Goal: Book appointment/travel/reservation

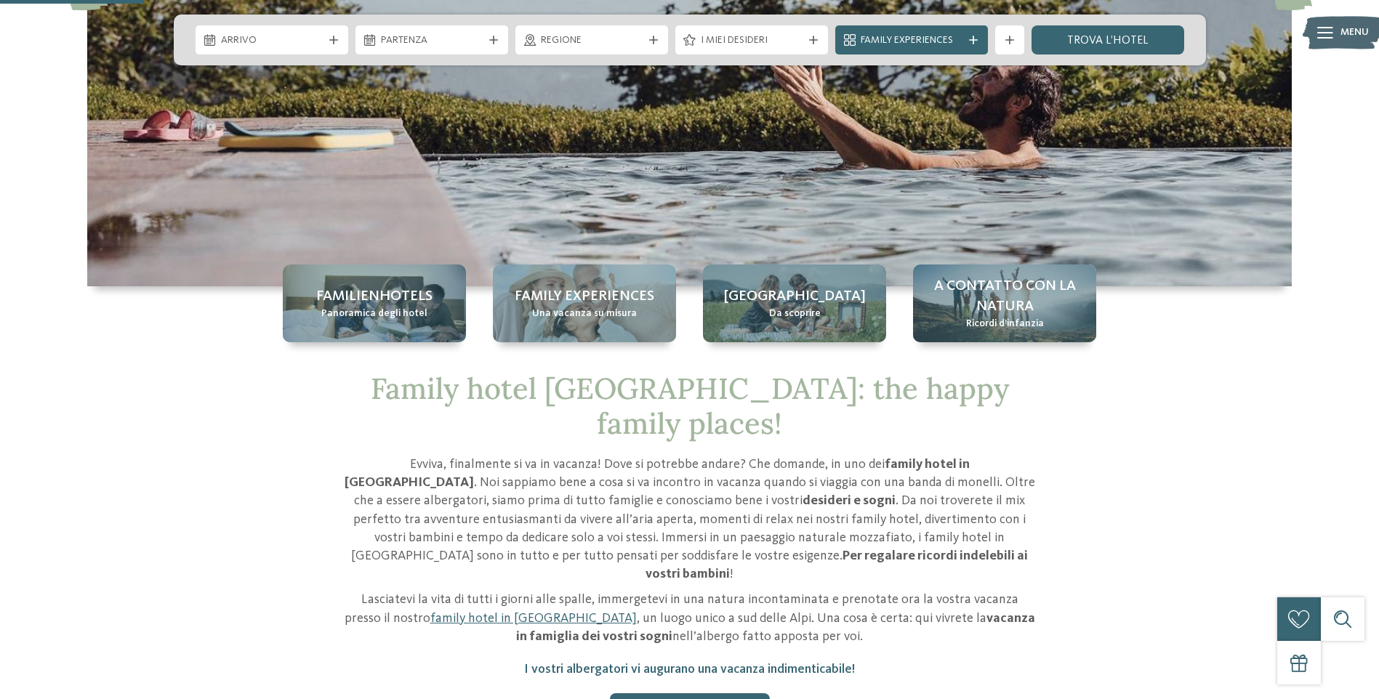
scroll to position [364, 0]
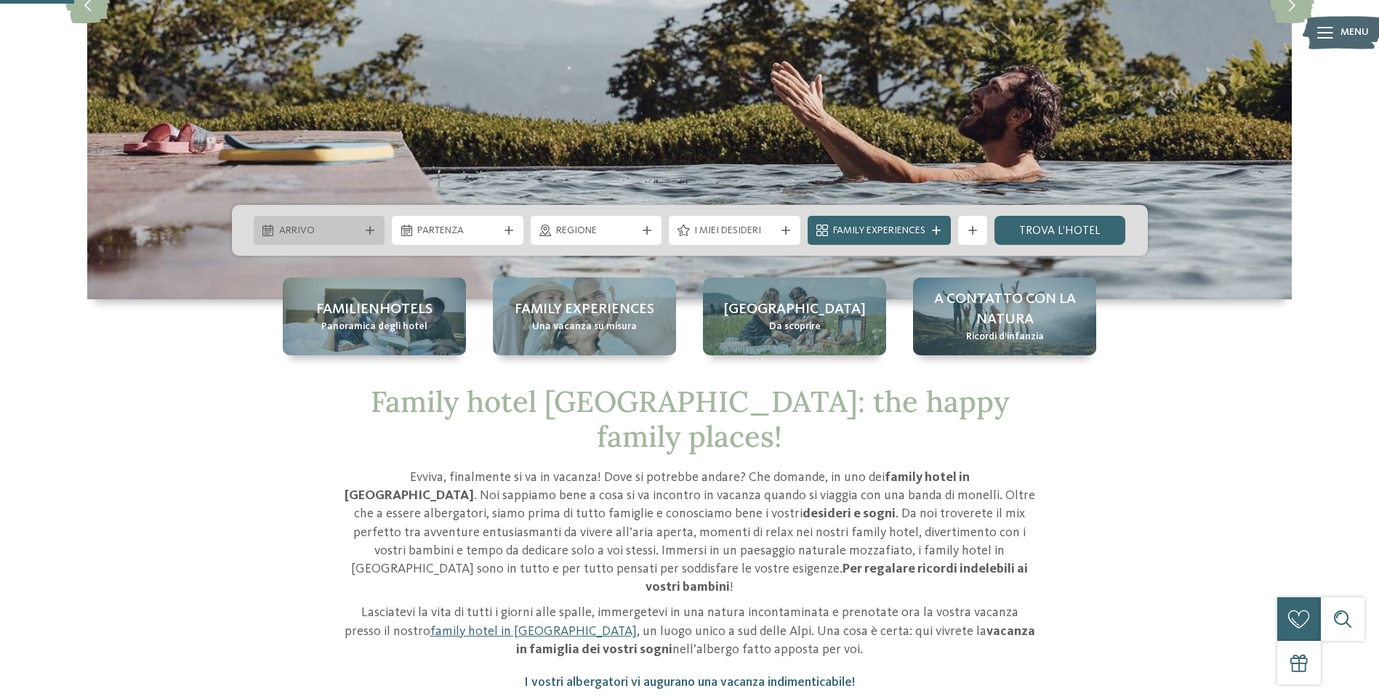
click at [375, 230] on div at bounding box center [370, 230] width 15 height 9
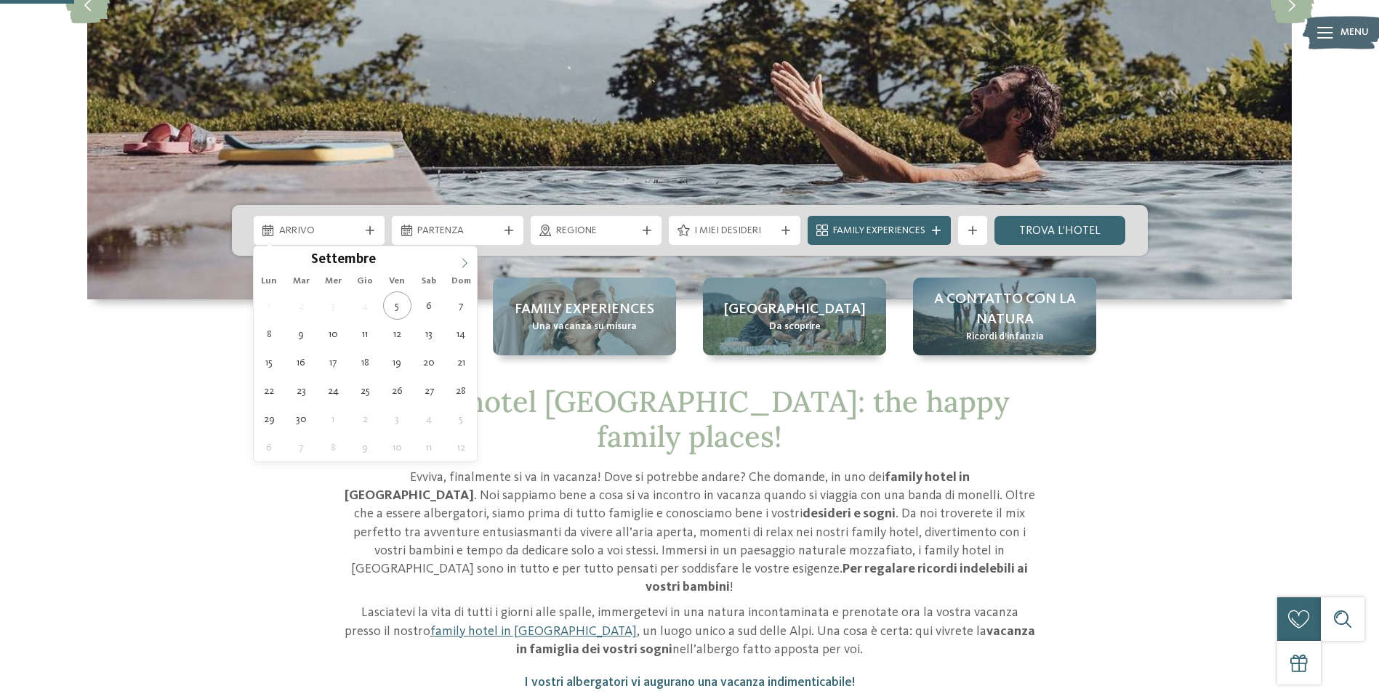
click at [473, 260] on span at bounding box center [464, 258] width 25 height 25
click at [474, 260] on span at bounding box center [464, 258] width 25 height 25
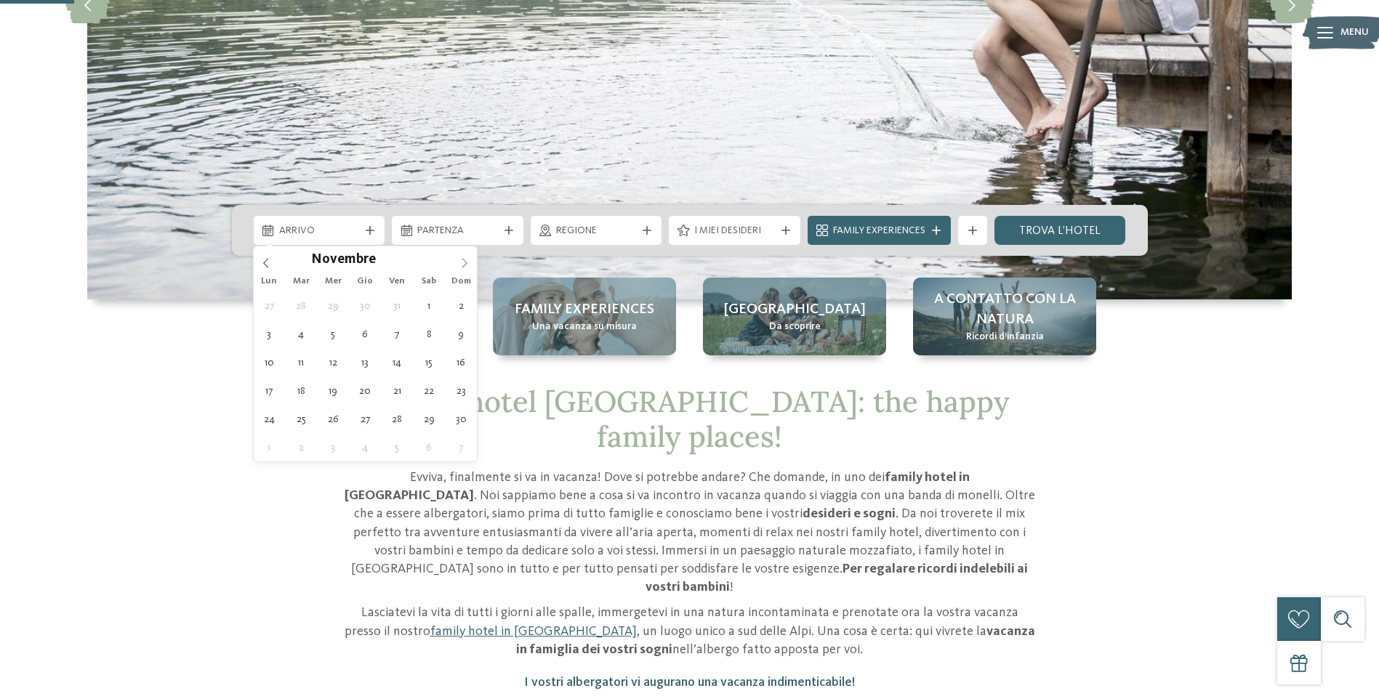
click at [474, 259] on span at bounding box center [464, 258] width 25 height 25
type div "[DATE]"
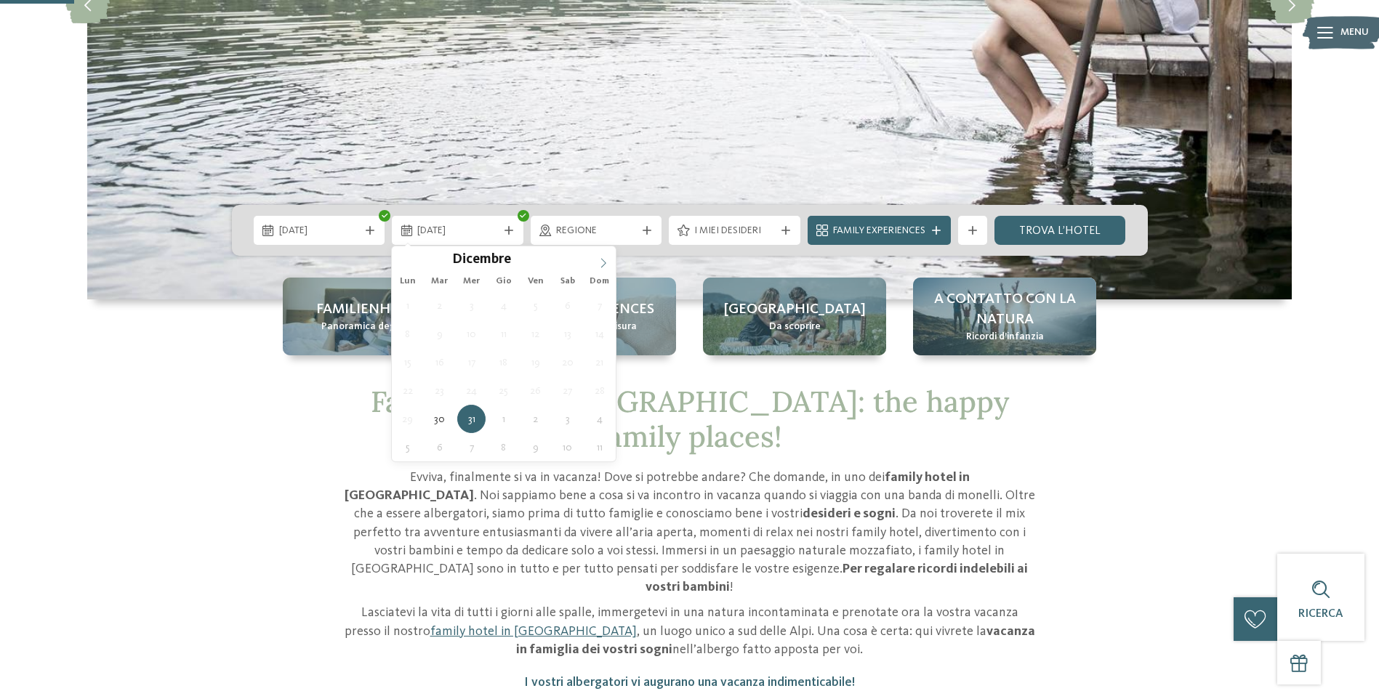
type input "****"
click at [603, 258] on icon at bounding box center [603, 263] width 10 height 10
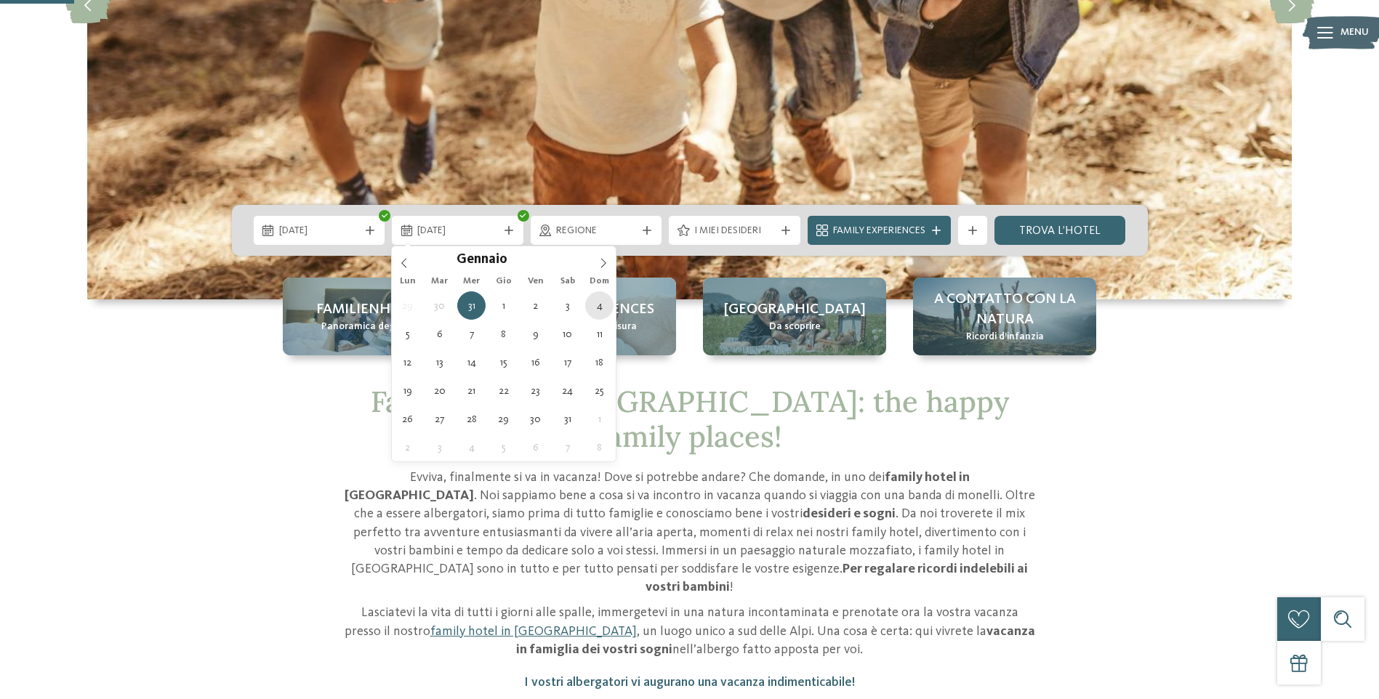
type div "[DATE]"
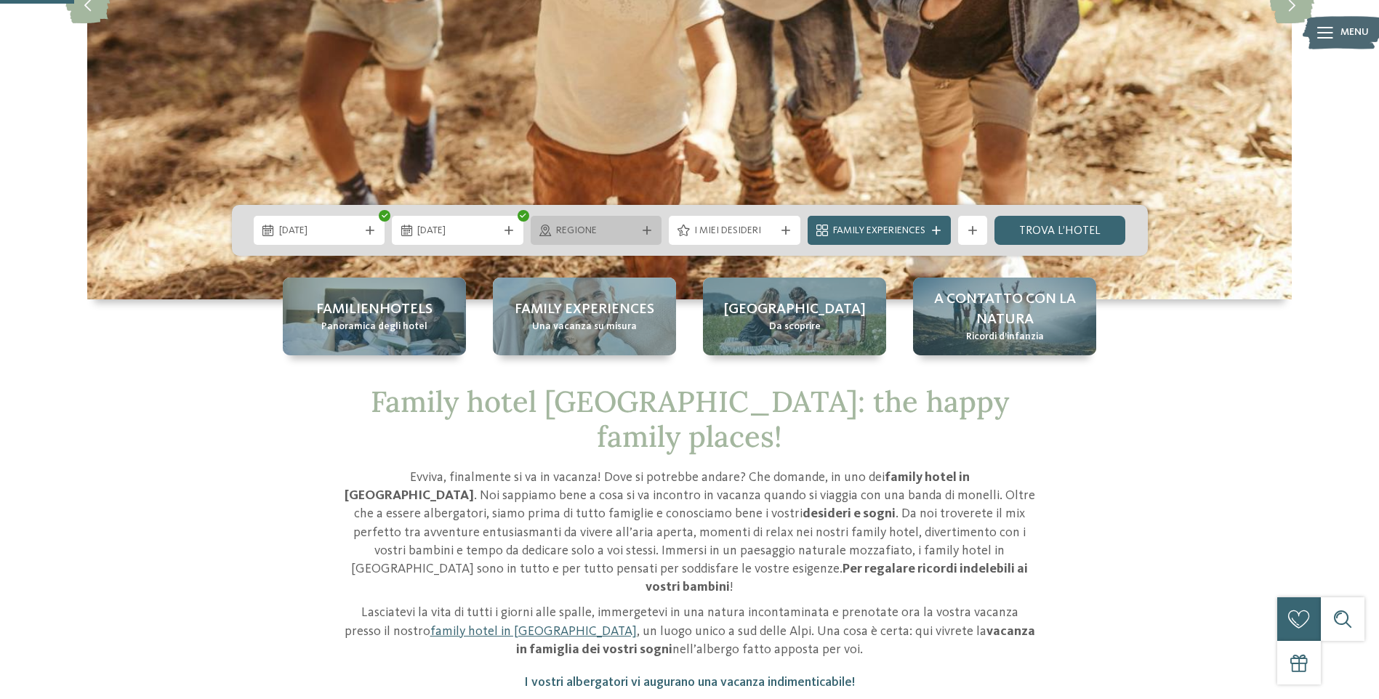
click at [623, 230] on span "Regione" at bounding box center [596, 231] width 81 height 15
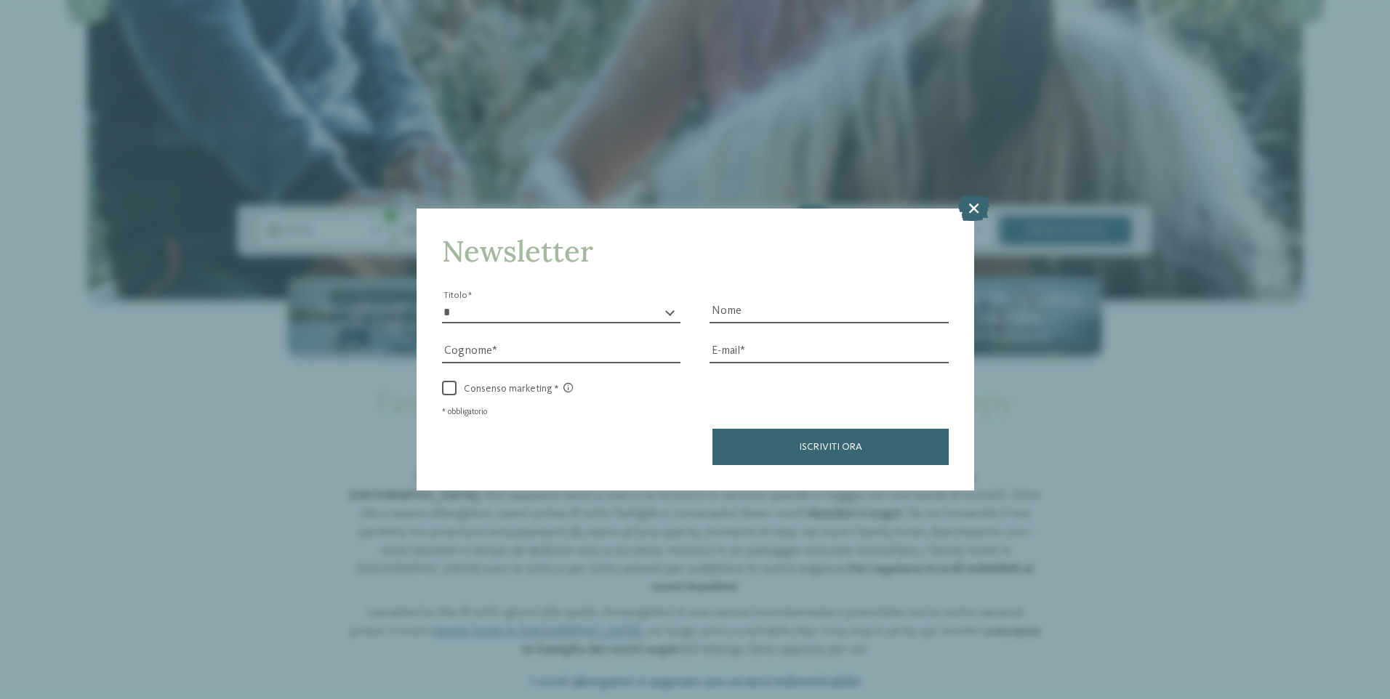
click at [979, 246] on div "Newsletter * ****** ******* ******** ****** Titolo Nome [GEOGRAPHIC_DATA] Fax" at bounding box center [695, 349] width 1390 height 699
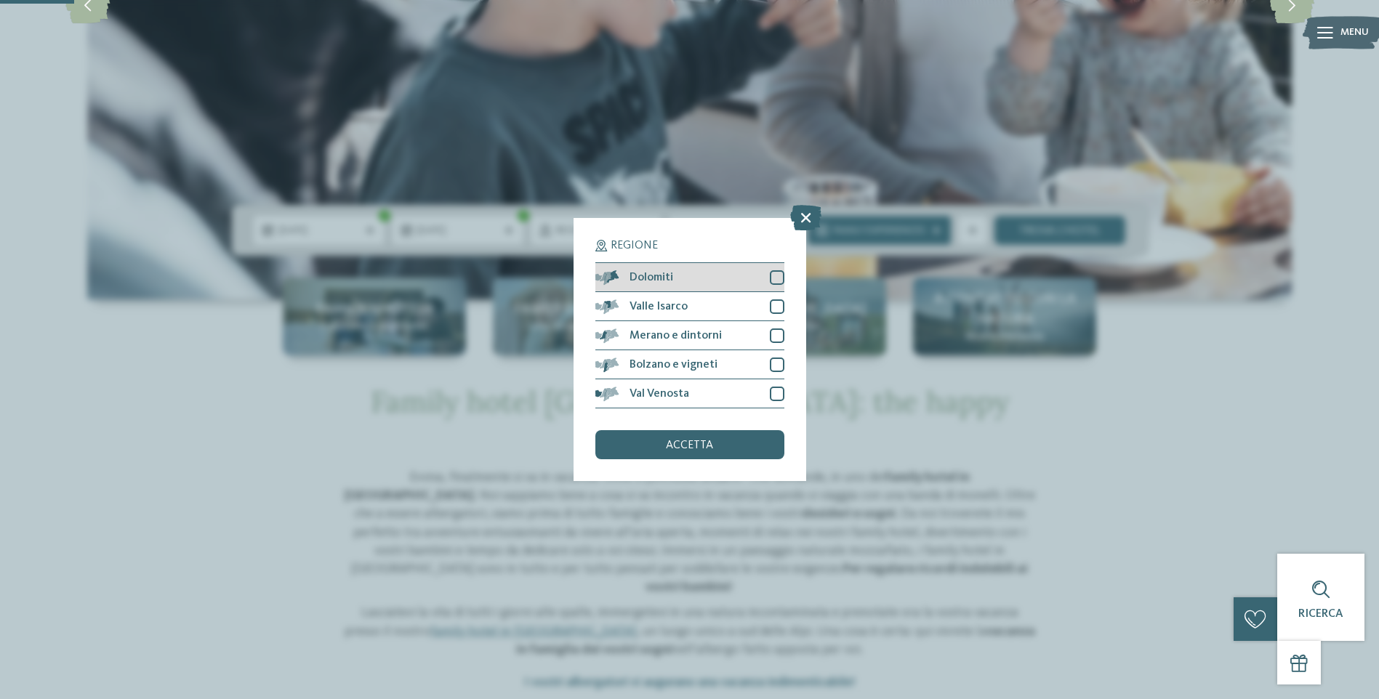
click at [686, 277] on div "Dolomiti" at bounding box center [689, 277] width 189 height 29
click at [807, 209] on icon at bounding box center [805, 217] width 31 height 25
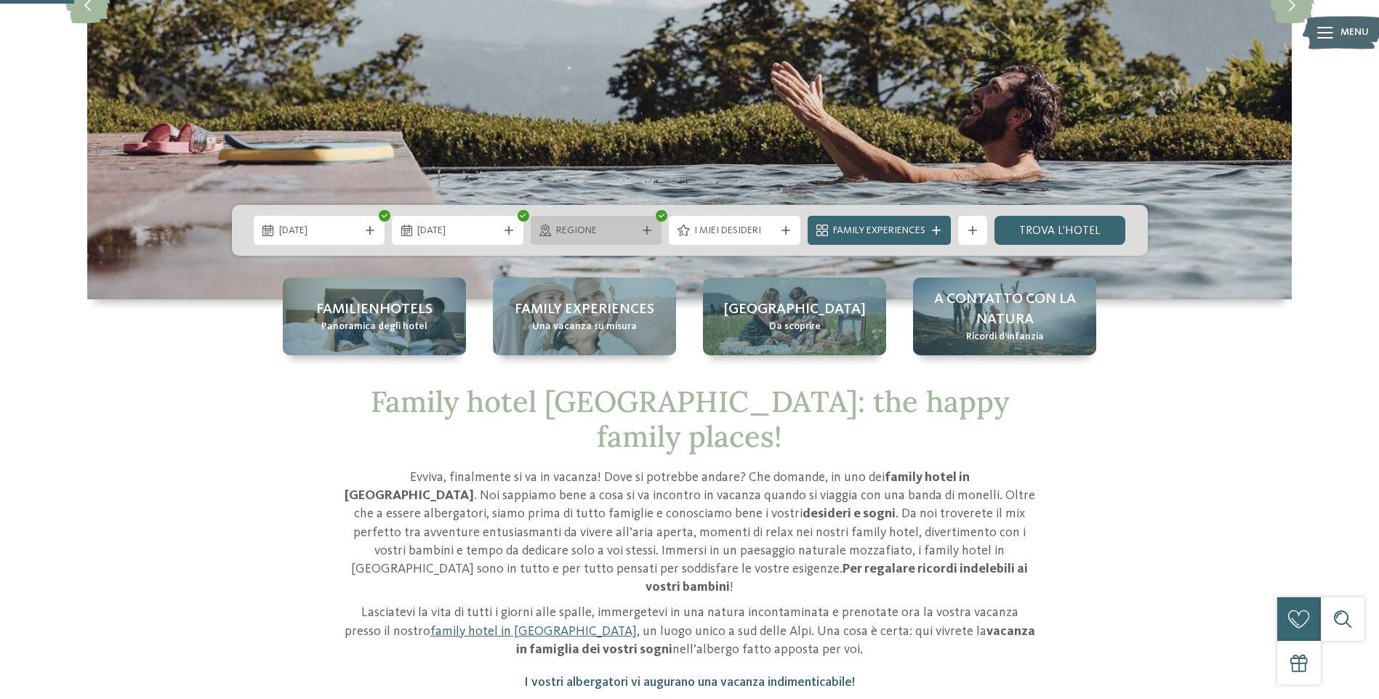
click at [622, 228] on span "Regione" at bounding box center [596, 231] width 81 height 15
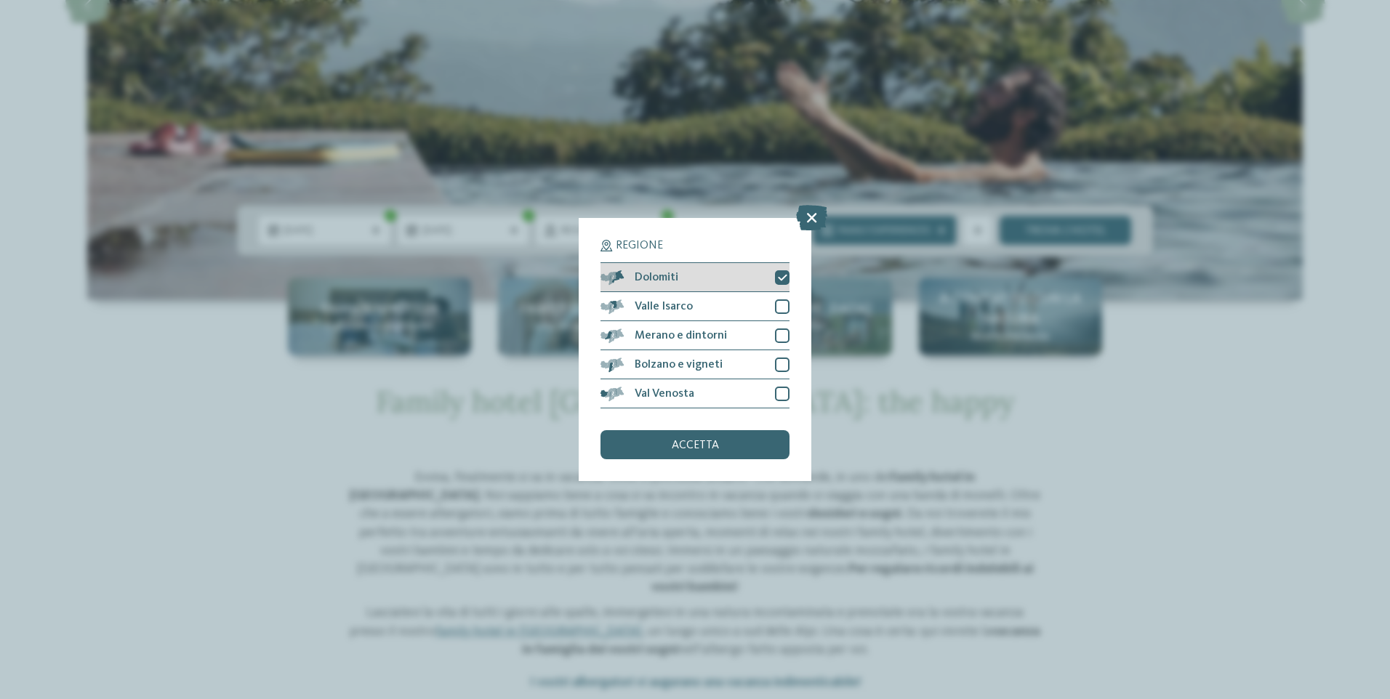
click at [779, 271] on div at bounding box center [782, 277] width 15 height 15
click at [693, 436] on div "accetta" at bounding box center [695, 444] width 189 height 29
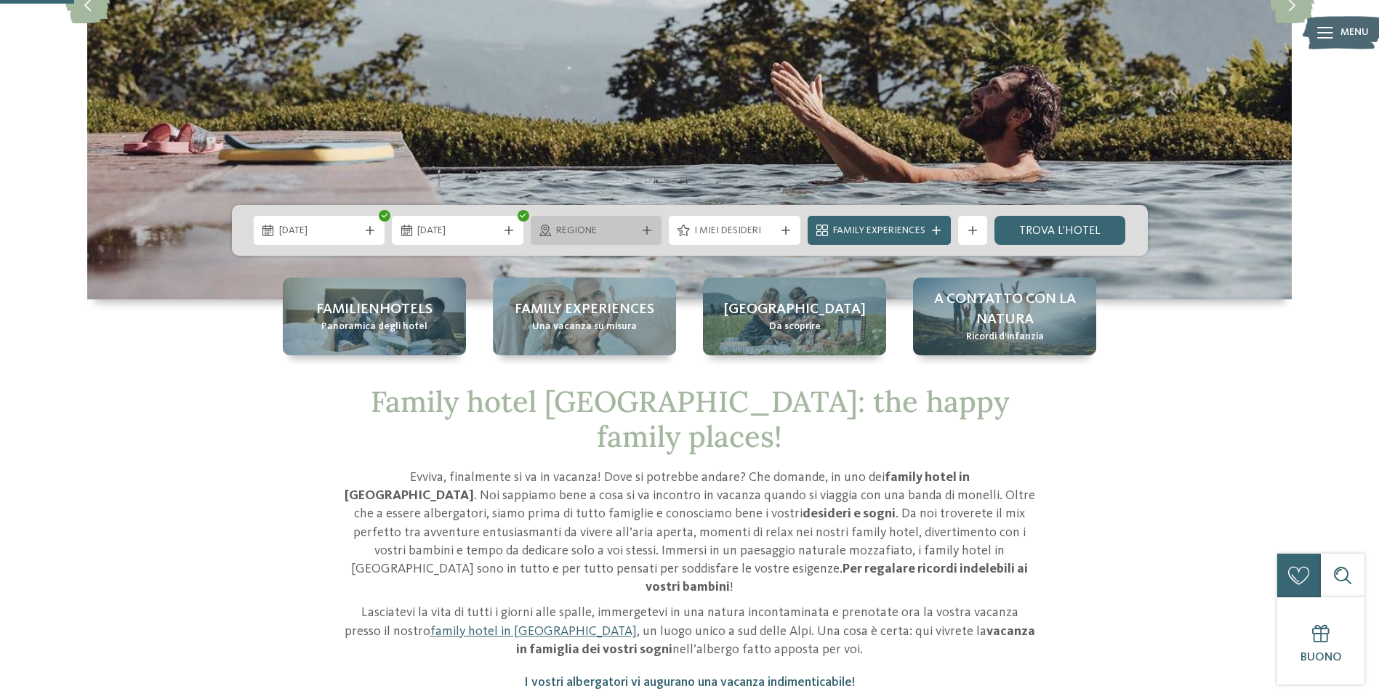
click at [635, 228] on span "Regione" at bounding box center [596, 231] width 81 height 15
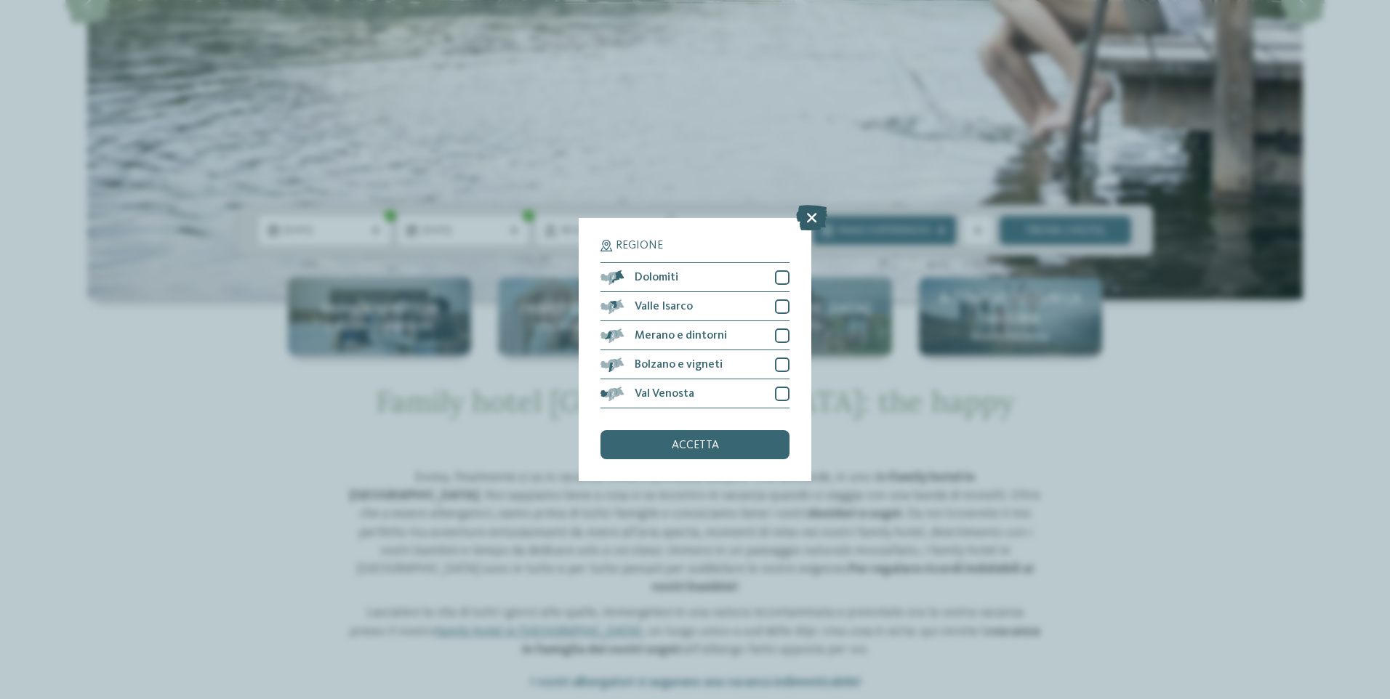
click at [814, 214] on icon at bounding box center [811, 217] width 31 height 25
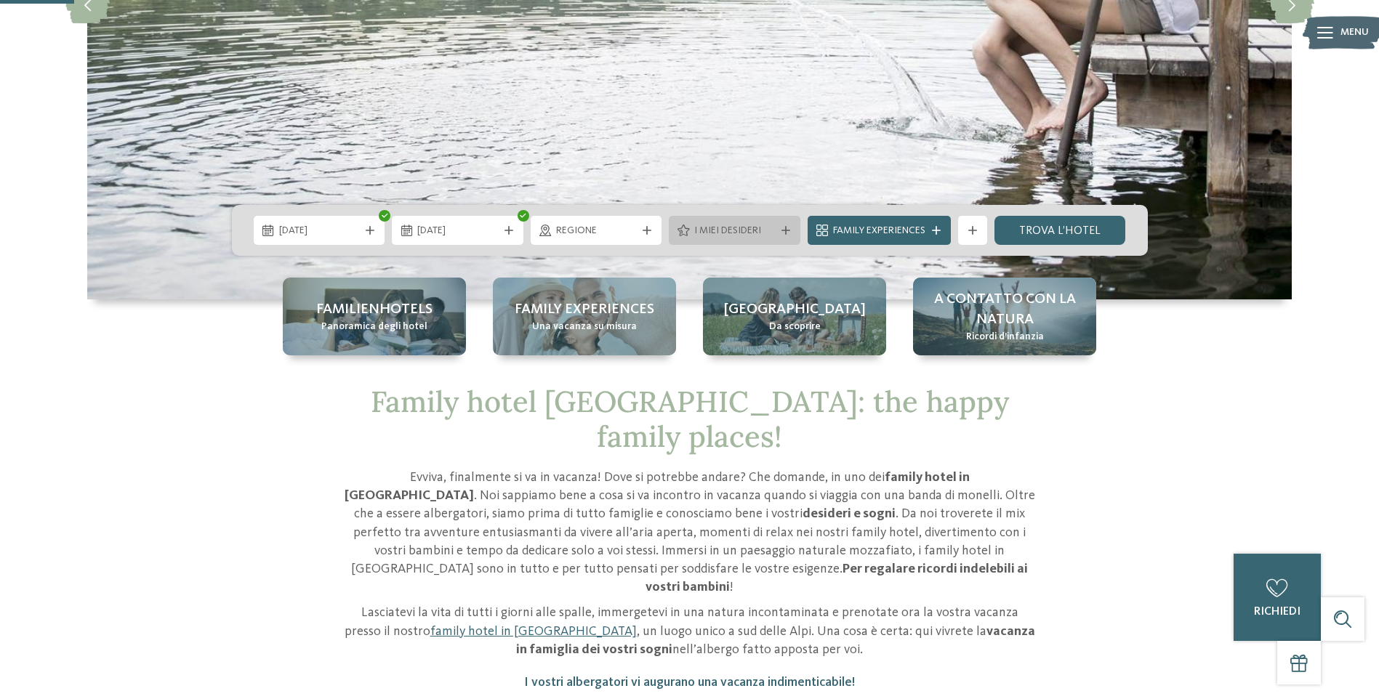
click at [758, 229] on span "I miei desideri" at bounding box center [734, 231] width 81 height 15
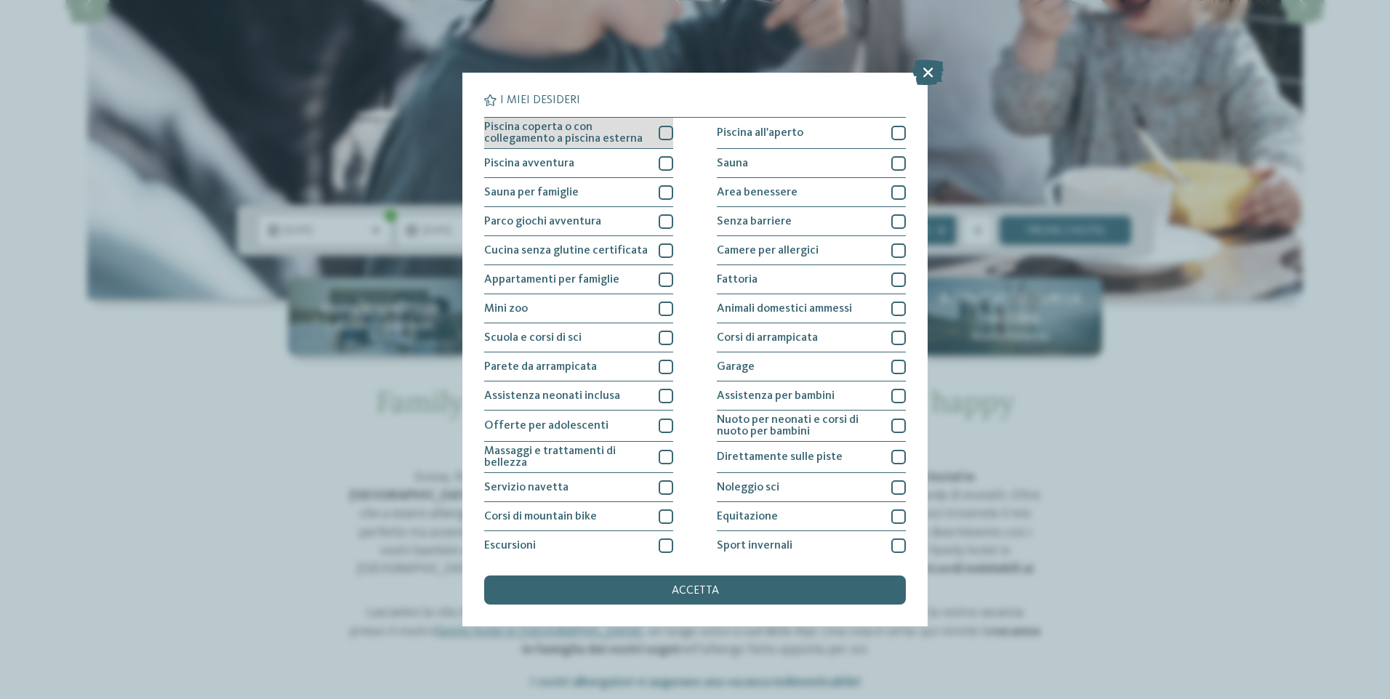
click at [661, 127] on div at bounding box center [666, 133] width 15 height 15
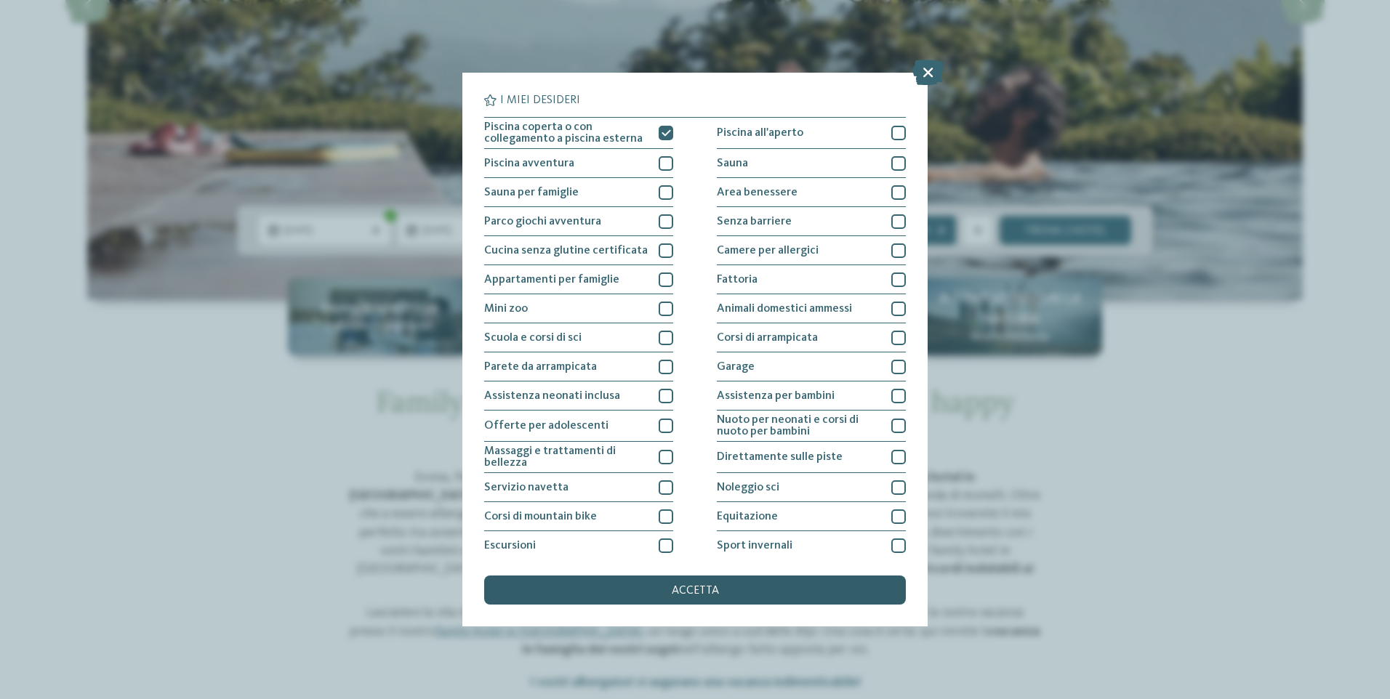
click at [732, 594] on div "accetta" at bounding box center [695, 590] width 422 height 29
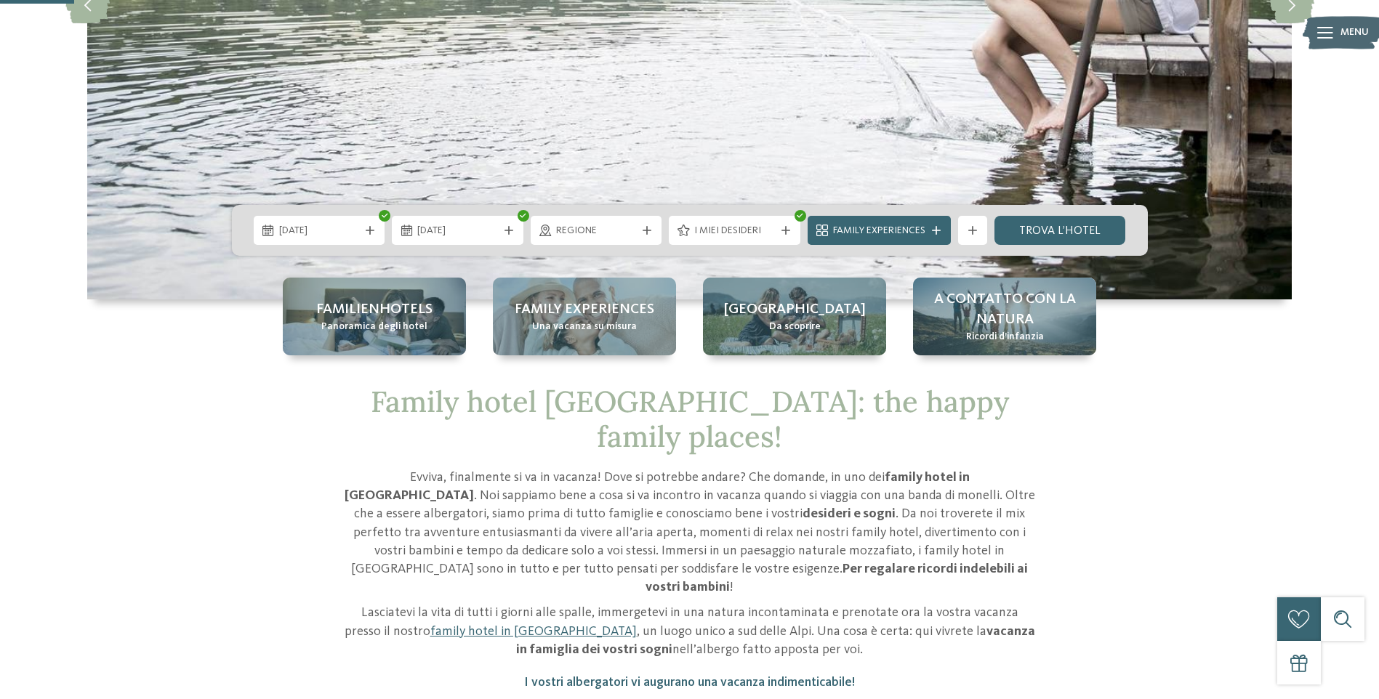
click at [1065, 214] on div "[DATE] [DATE]" at bounding box center [690, 230] width 916 height 51
click at [1066, 229] on link "trova l’hotel" at bounding box center [1061, 230] width 132 height 29
